Goal: Task Accomplishment & Management: Use online tool/utility

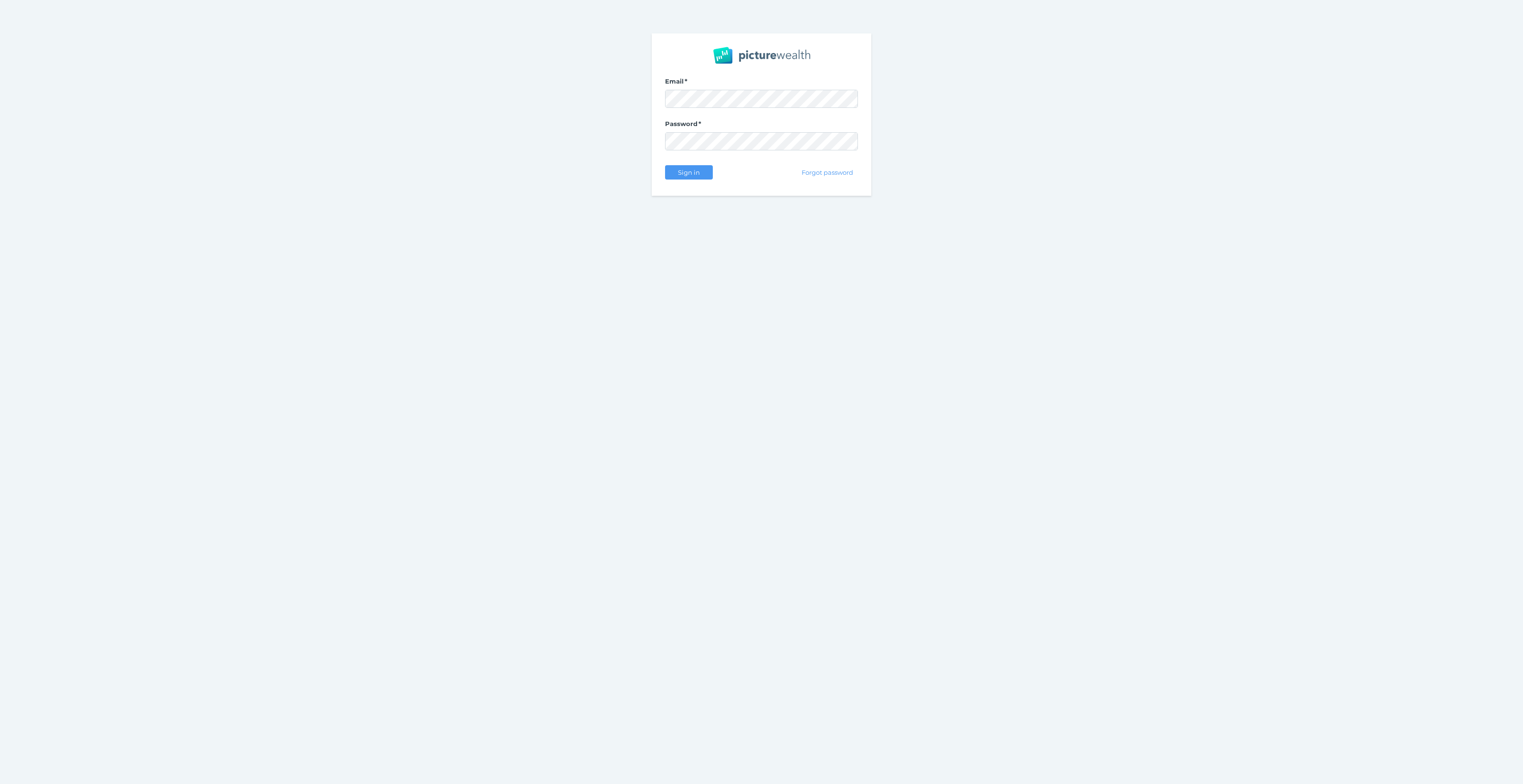
click at [0, 767] on com-1password-button at bounding box center [0, 784] width 0 height 0
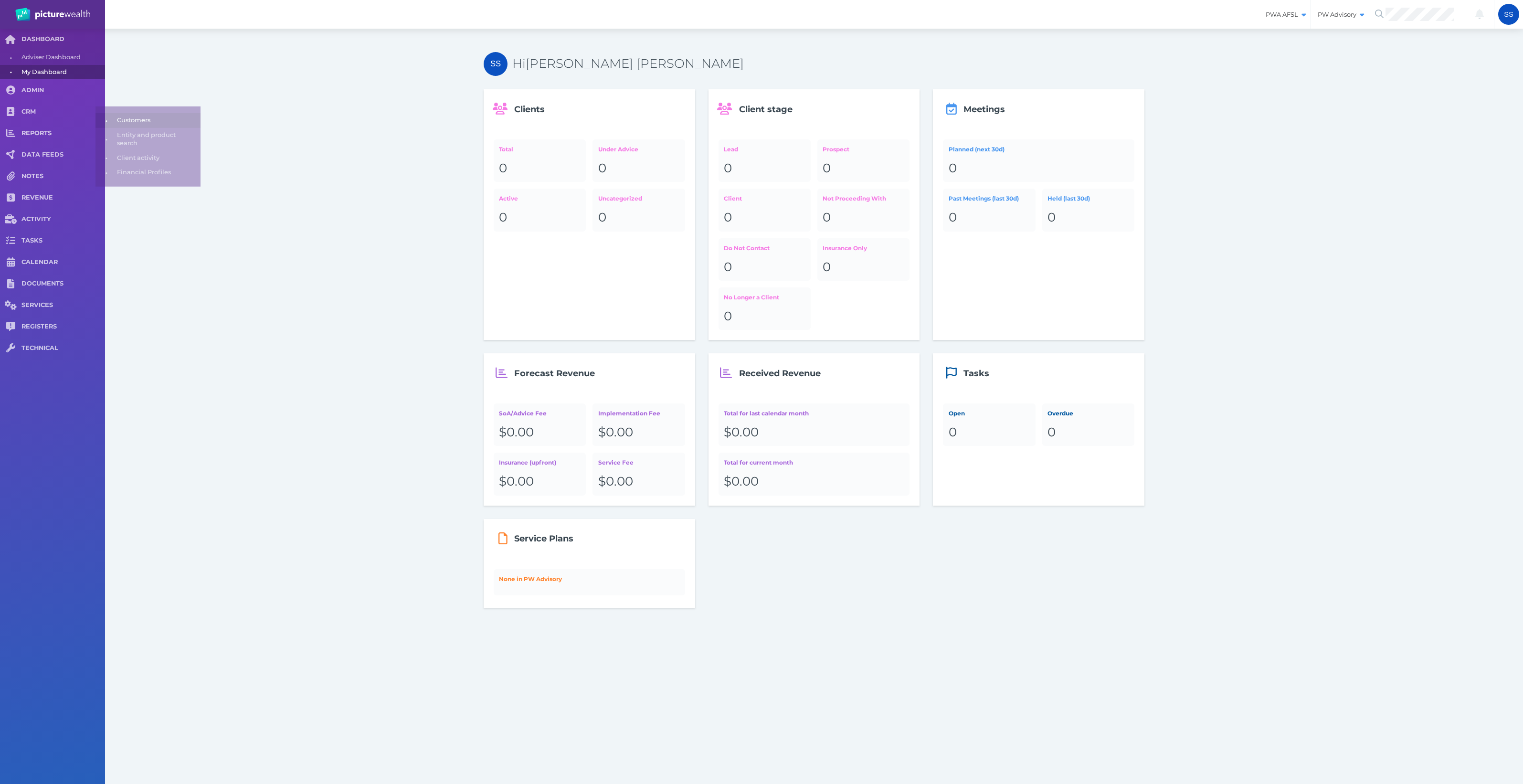
click at [144, 108] on span "Customers" at bounding box center [157, 114] width 80 height 15
select select "25"
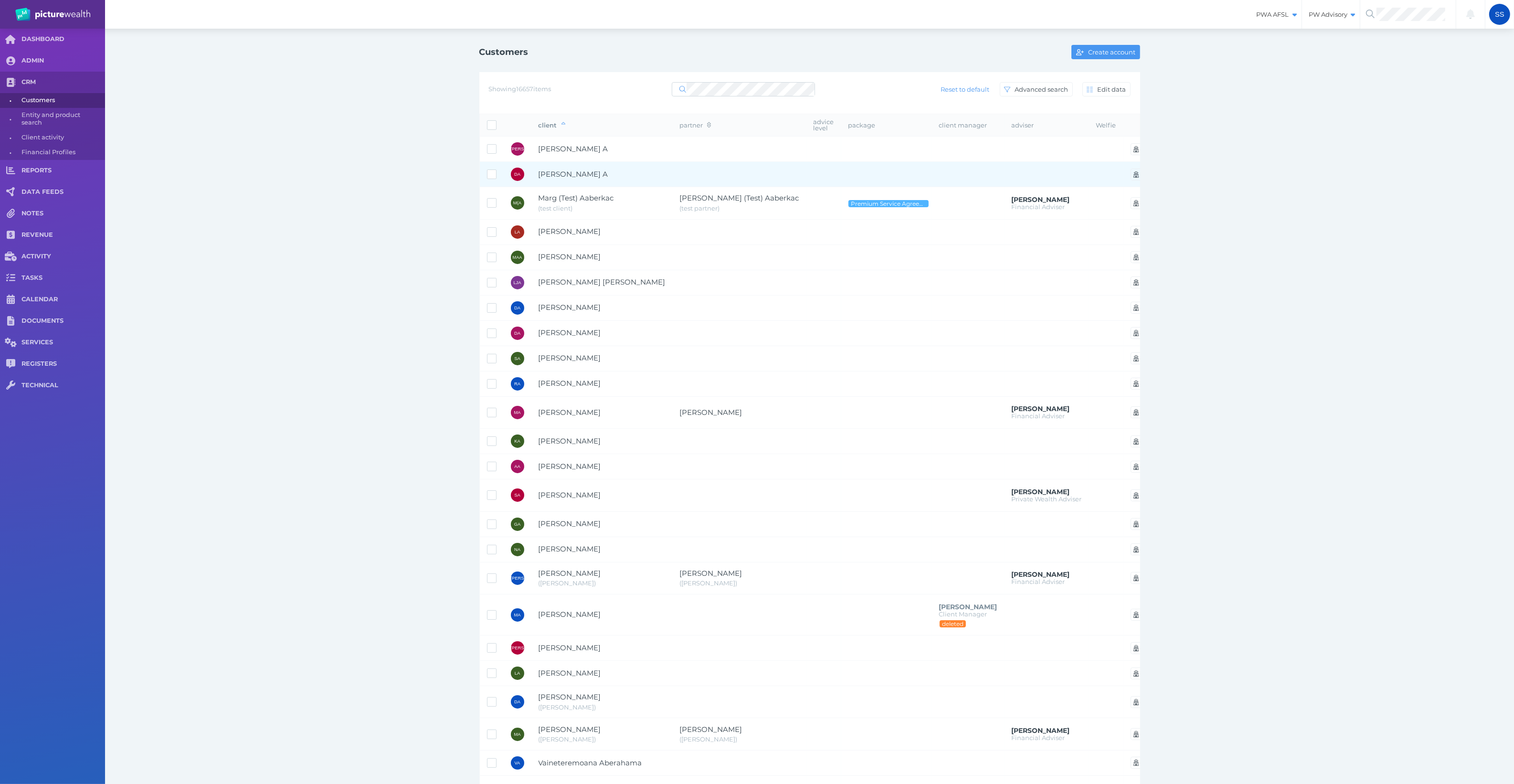
click at [567, 170] on span "Dahlan A" at bounding box center [573, 174] width 70 height 9
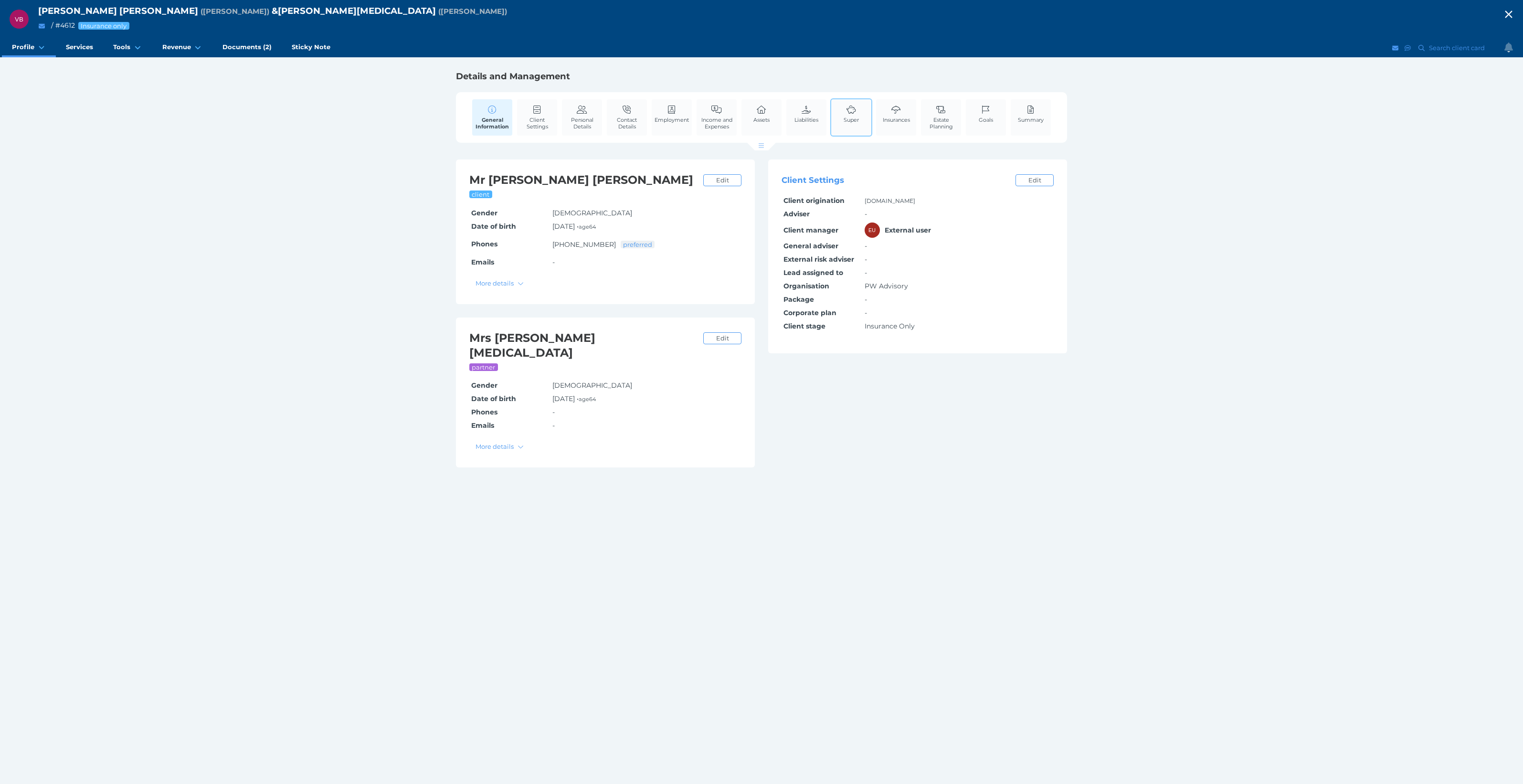
click at [860, 108] on link "Super" at bounding box center [851, 113] width 20 height 29
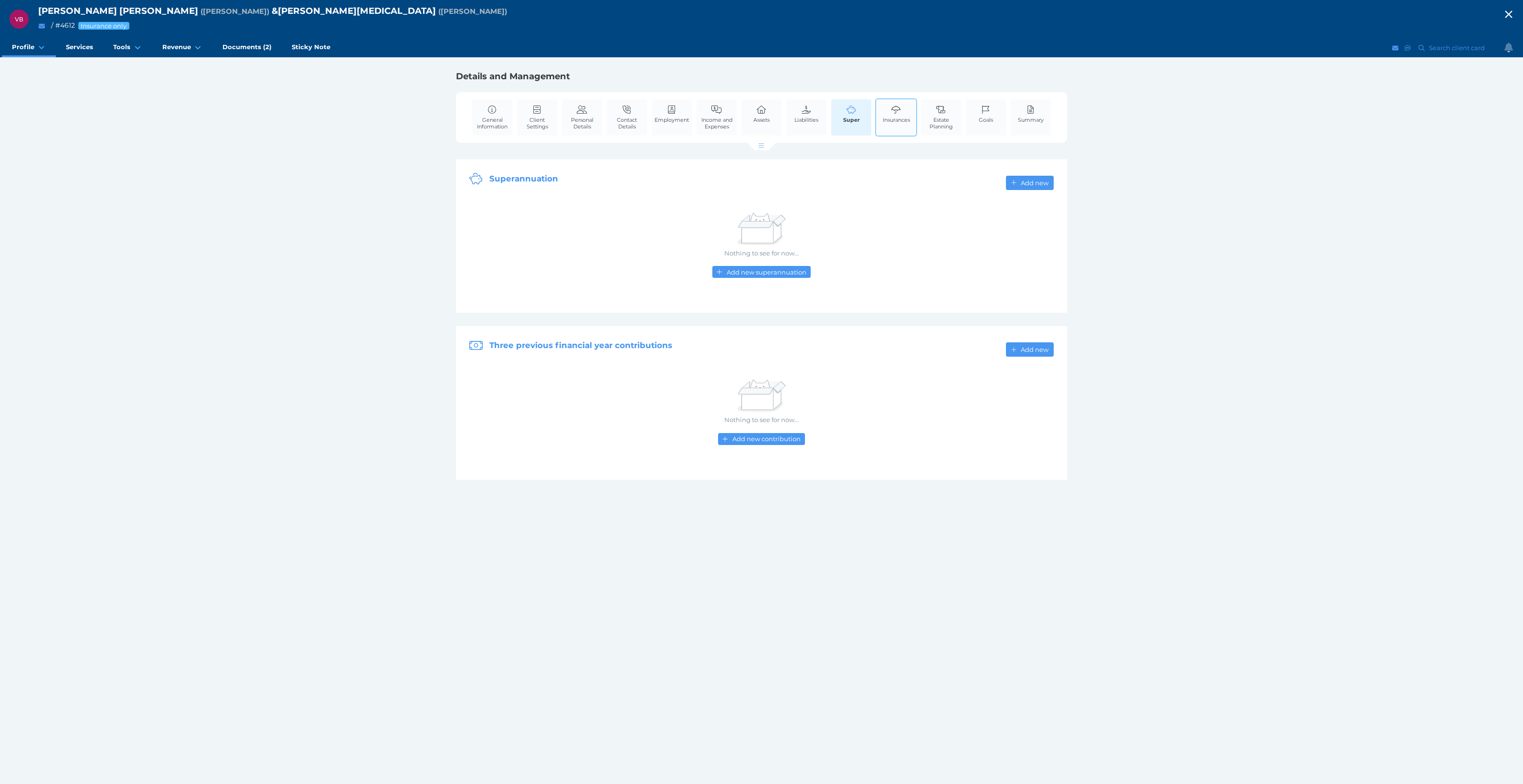
click at [892, 119] on span "Insurances" at bounding box center [896, 120] width 27 height 7
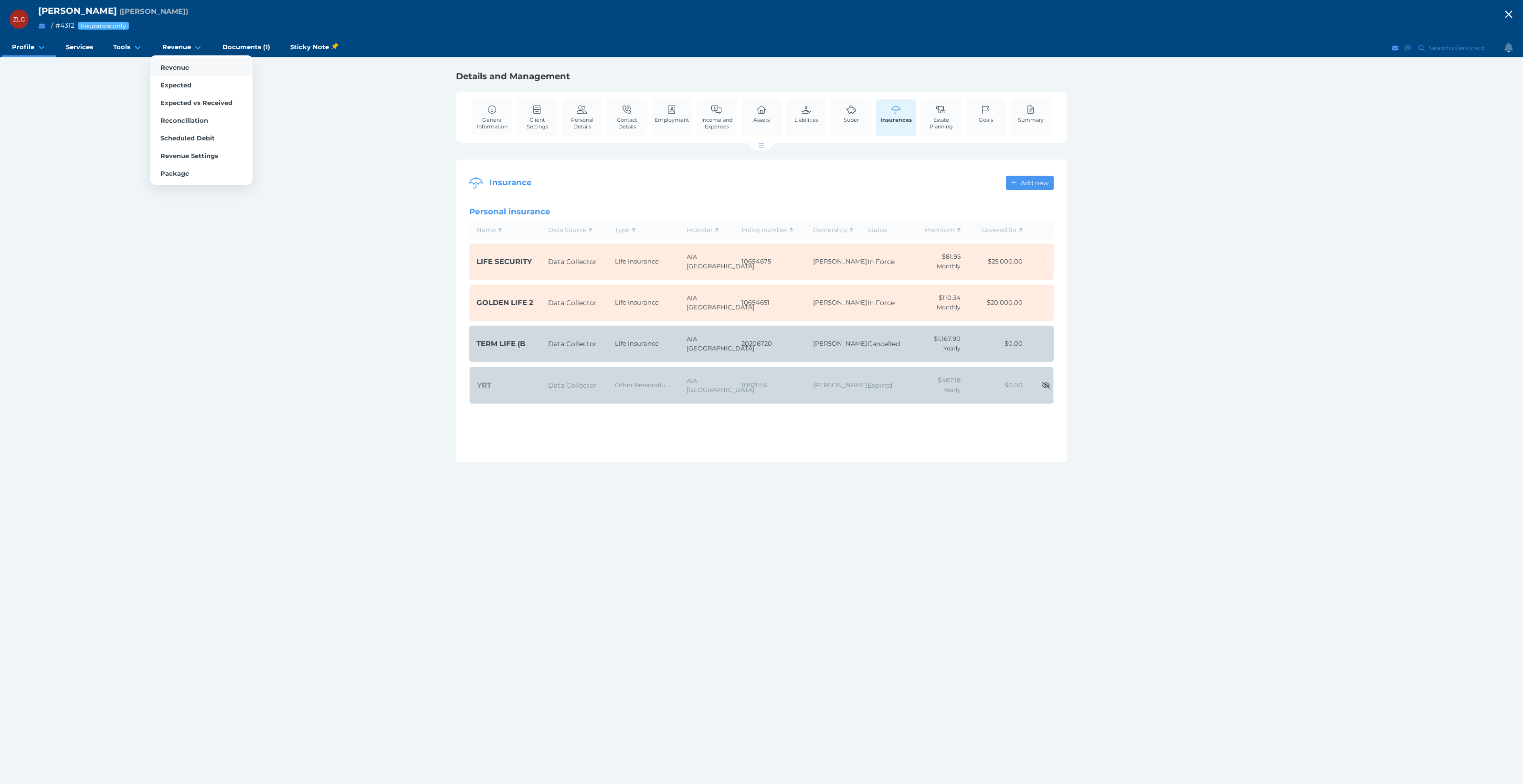
click at [173, 69] on span "Revenue" at bounding box center [174, 67] width 29 height 8
select select "25"
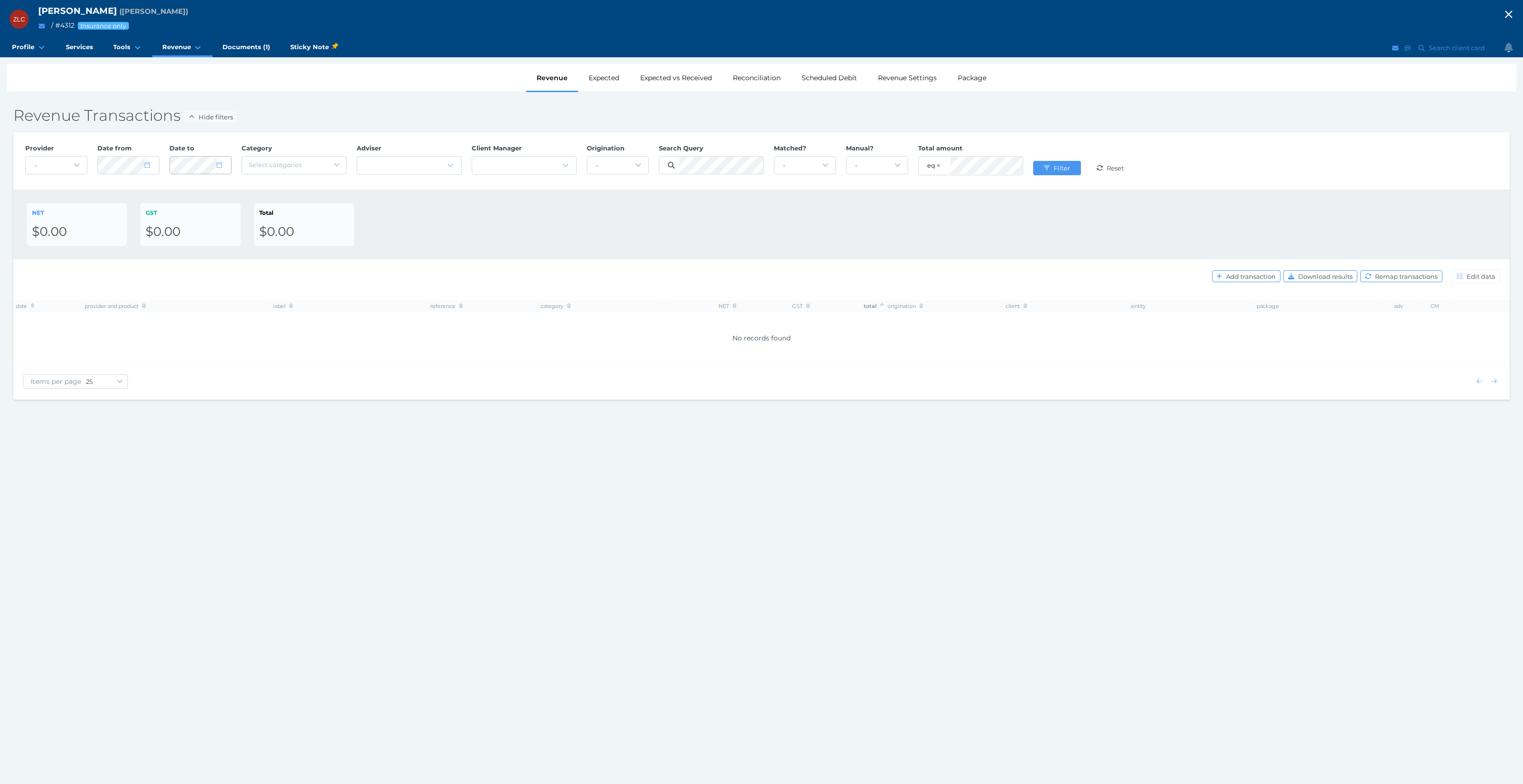
click at [221, 167] on icon at bounding box center [220, 165] width 5 height 6
select select "7"
select select "2025"
click at [240, 191] on select "January February March April May June July August September October November De…" at bounding box center [217, 193] width 54 height 17
click at [190, 186] on select "January February March April May June July August September October November De…" at bounding box center [217, 193] width 54 height 17
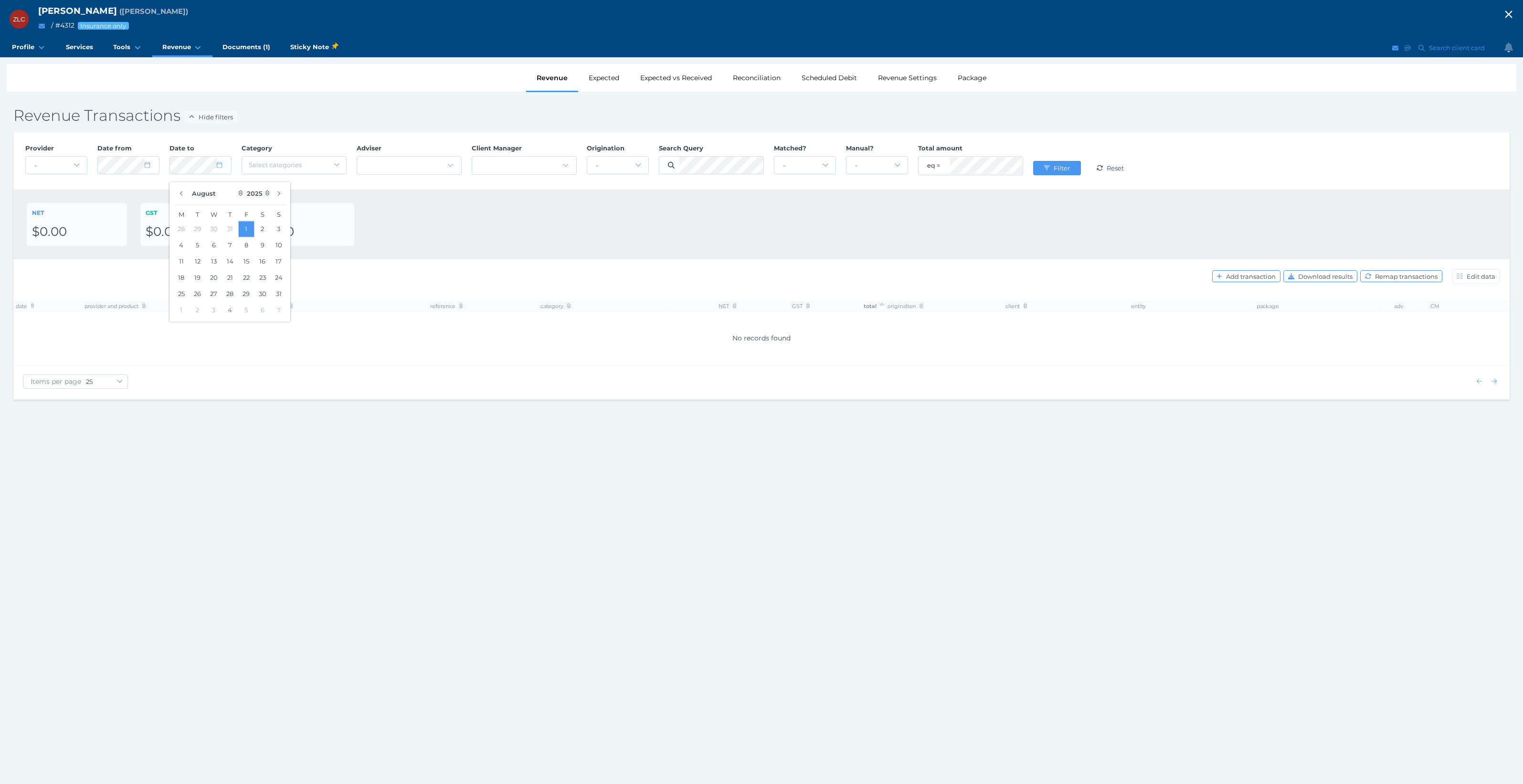
select select "8"
click at [1051, 172] on span "submit" at bounding box center [1046, 168] width 12 height 8
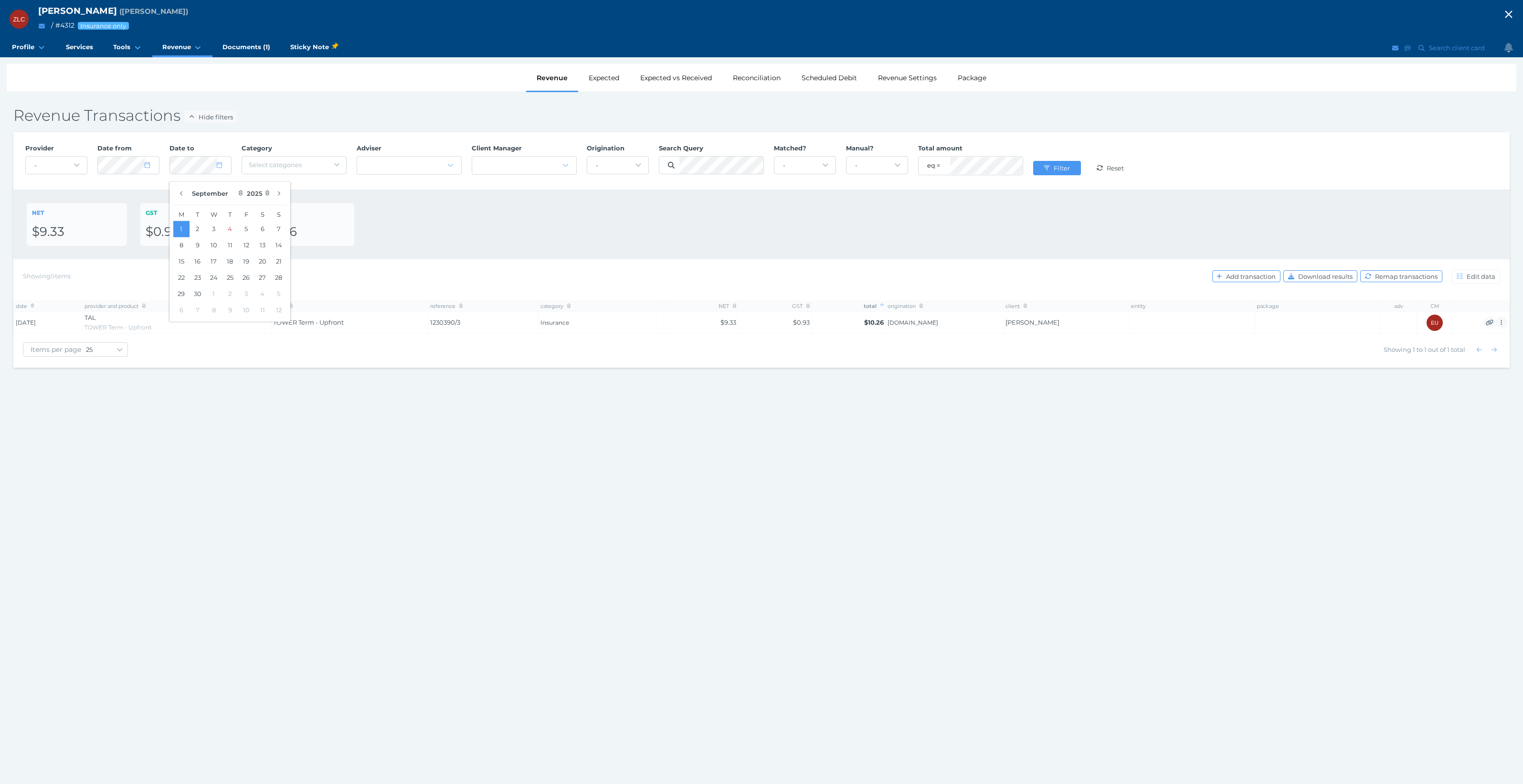
click at [771, 247] on div "NET $9.33 GST $0.93 Total $10.26" at bounding box center [761, 224] width 1496 height 69
